Goal: Register for event/course

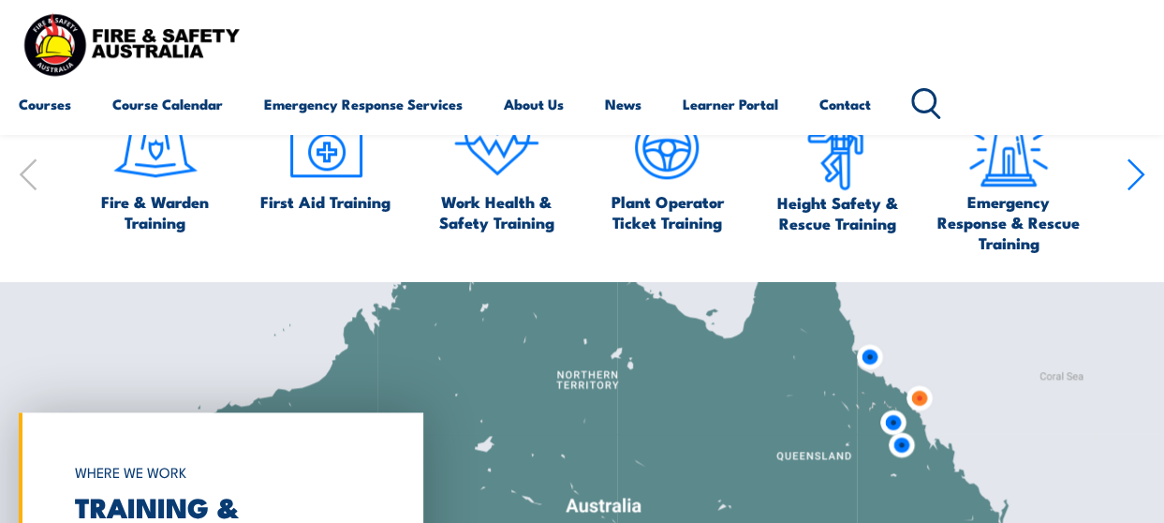
scroll to position [1030, 0]
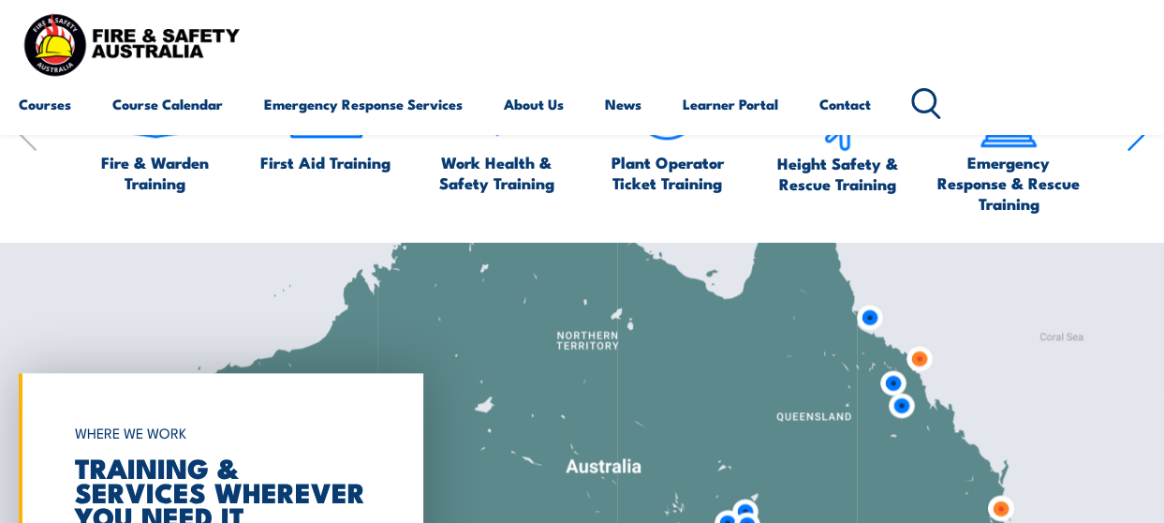
click at [918, 361] on img at bounding box center [919, 358] width 50 height 50
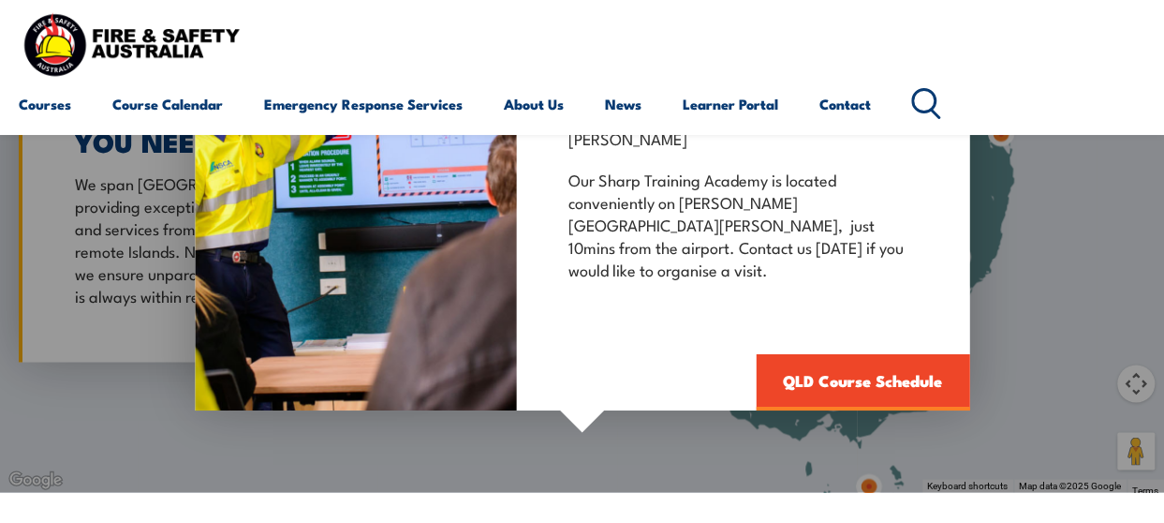
scroll to position [1311, 0]
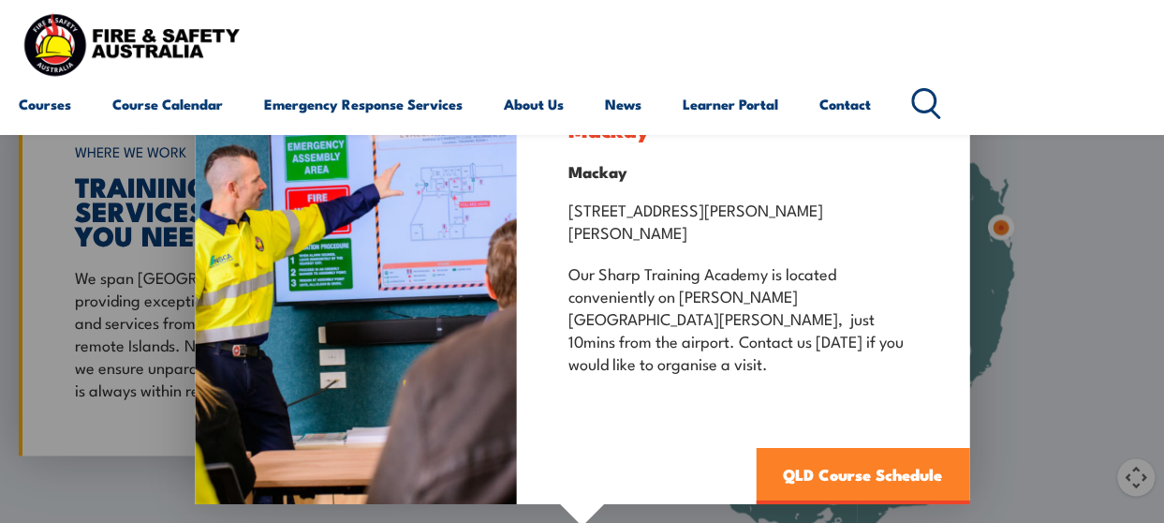
click at [850, 447] on link "QLD Course Schedule" at bounding box center [863, 475] width 214 height 56
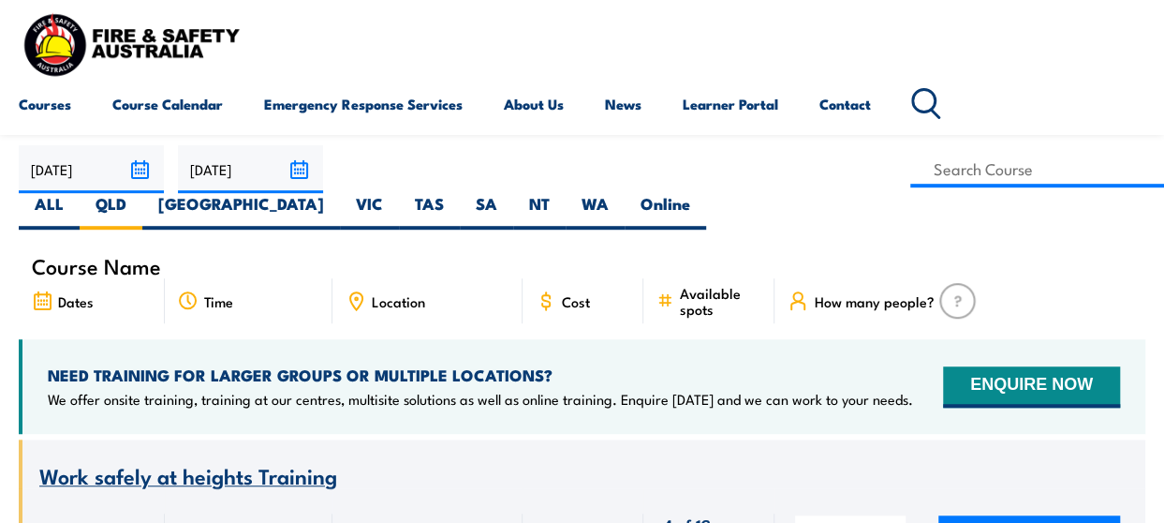
scroll to position [281, 0]
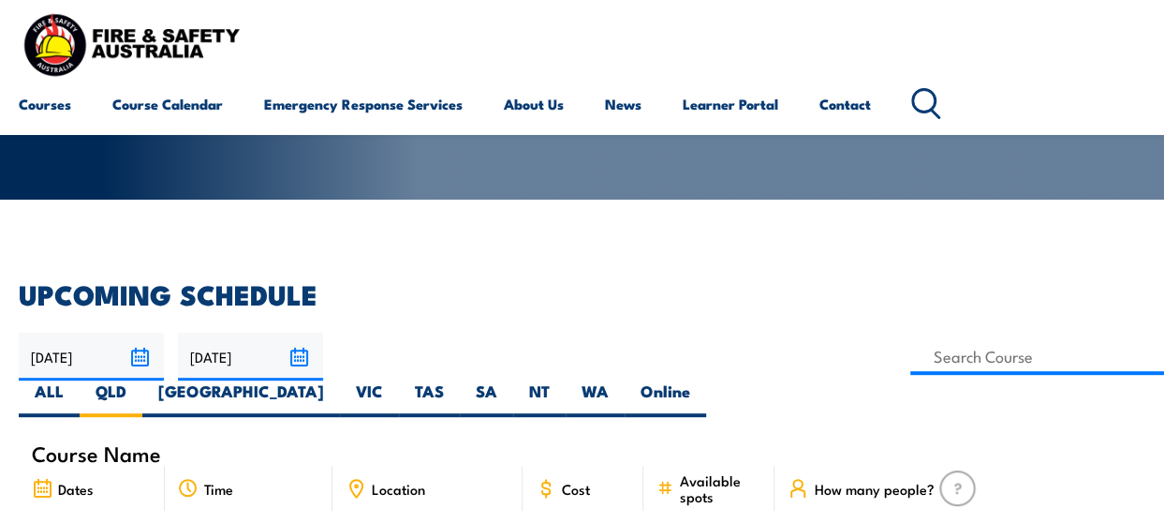
click at [391, 480] on span "Location" at bounding box center [398, 488] width 53 height 16
click at [910, 347] on input at bounding box center [1037, 356] width 254 height 37
type input "Fire Warden / Chief Fire Warden Training"
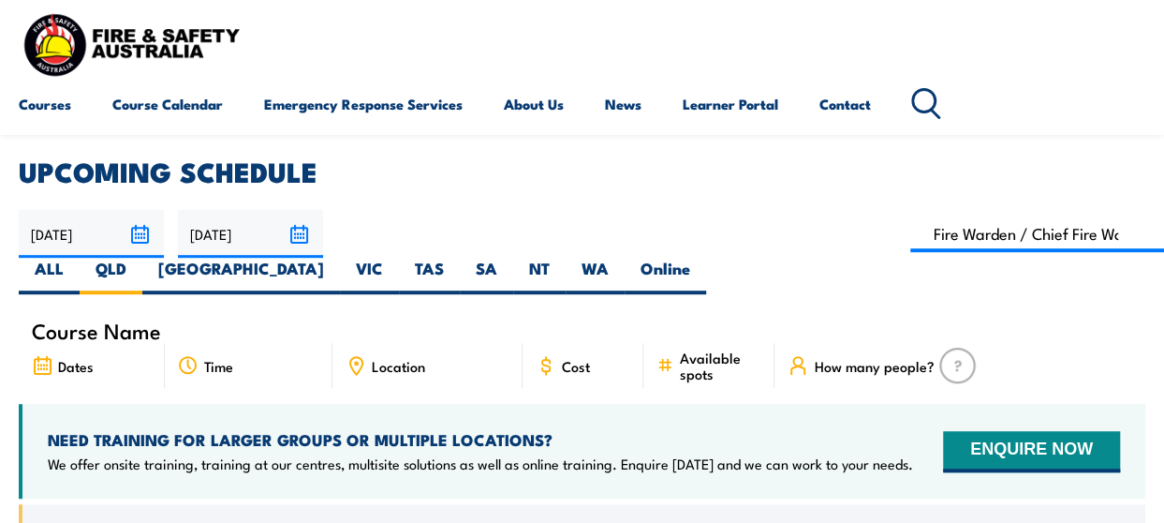
scroll to position [375, 0]
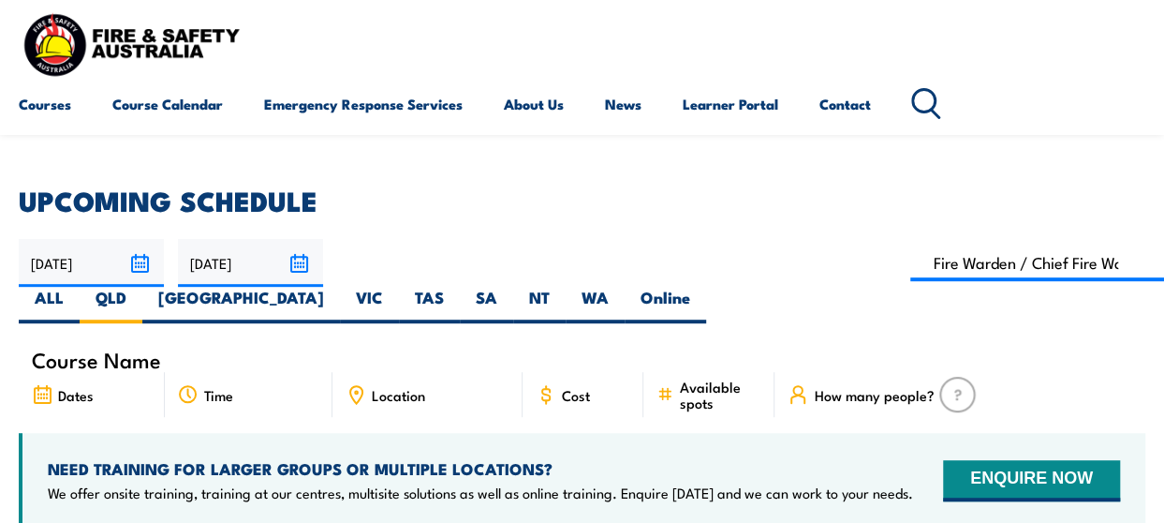
click at [306, 259] on input "[DATE]" at bounding box center [250, 263] width 145 height 48
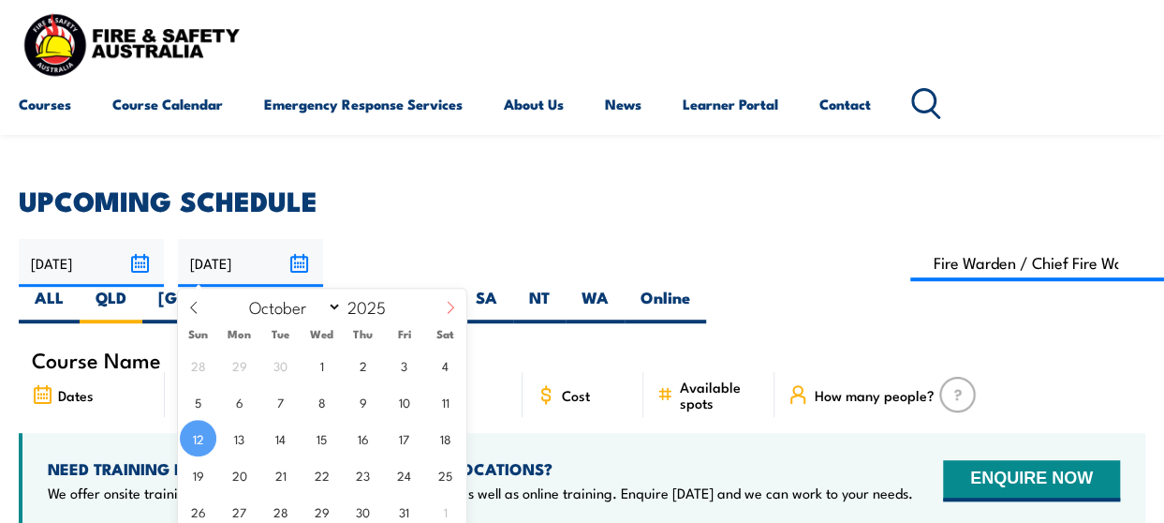
click at [444, 308] on icon at bounding box center [450, 307] width 13 height 13
select select "10"
click at [440, 512] on span "29" at bounding box center [445, 511] width 37 height 37
type input "[DATE]"
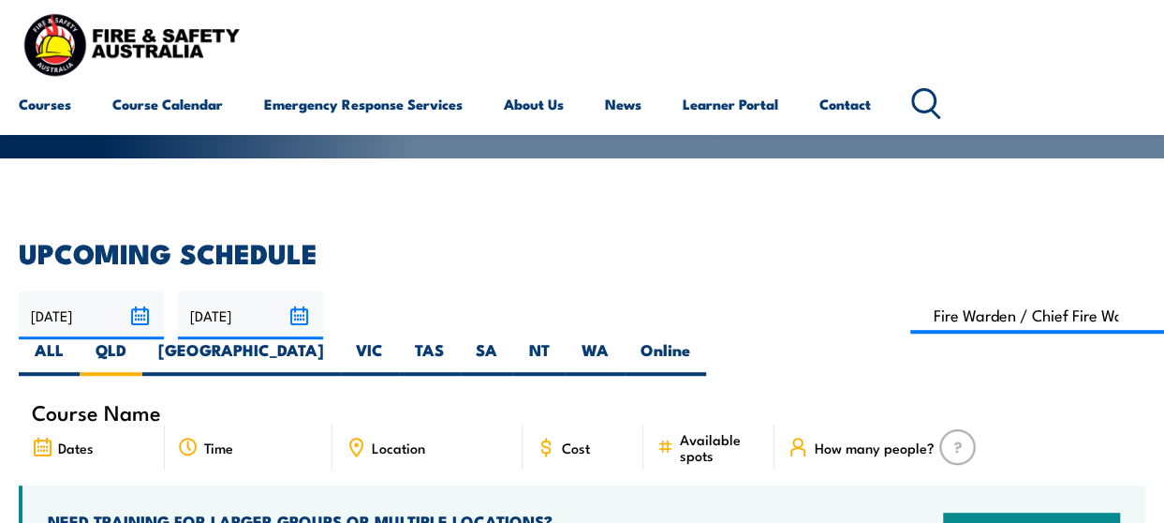
scroll to position [281, 0]
